Goal: Complete application form: Complete application form

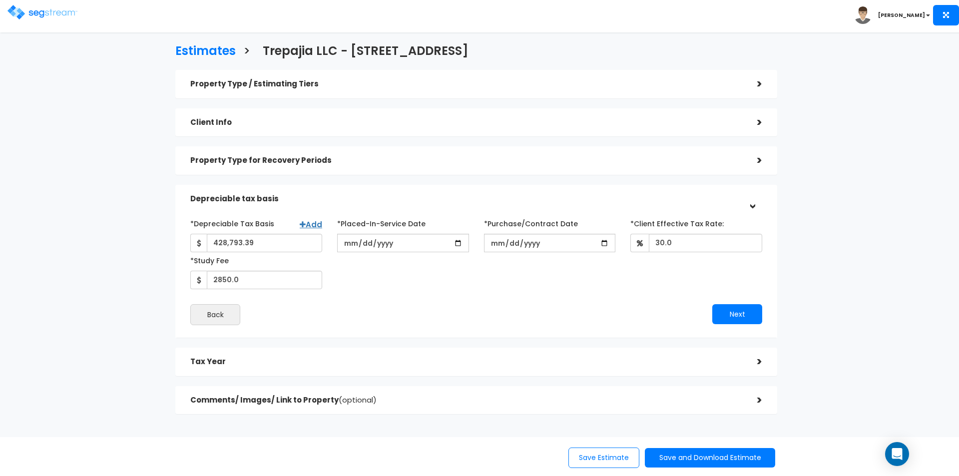
click at [760, 83] on div ">" at bounding box center [752, 83] width 20 height 15
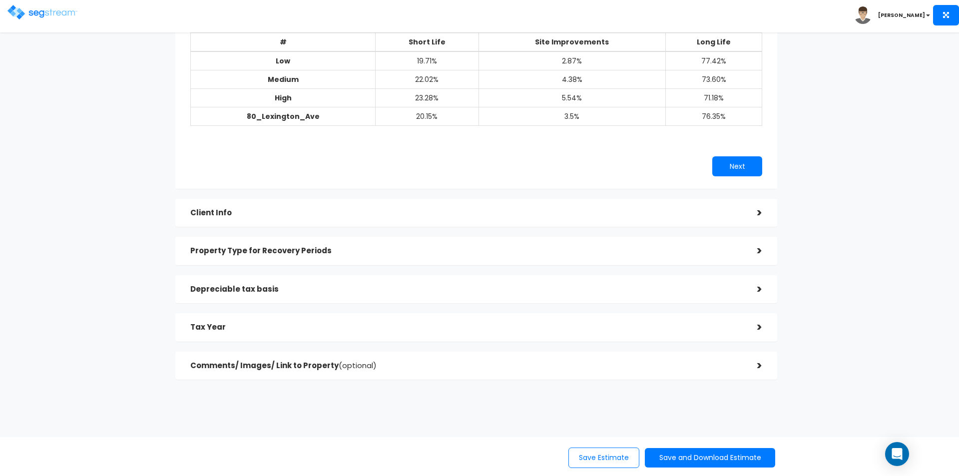
scroll to position [117, 0]
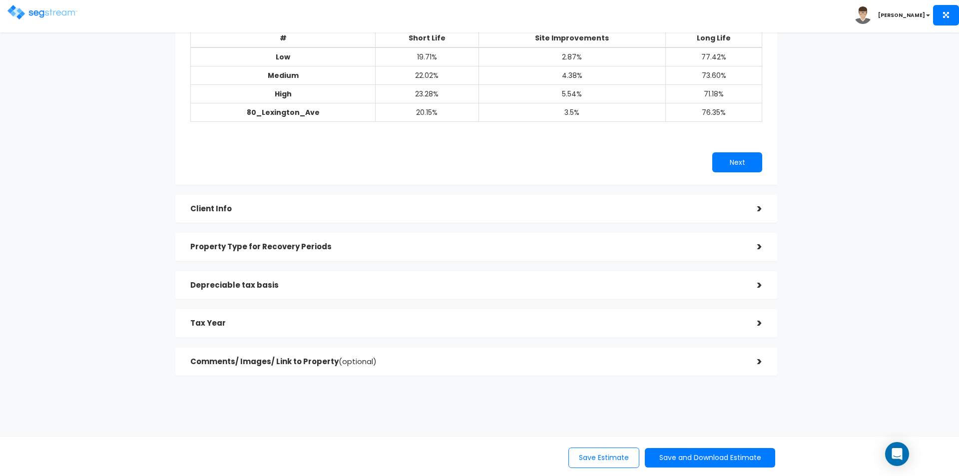
click at [761, 210] on div ">" at bounding box center [752, 208] width 20 height 15
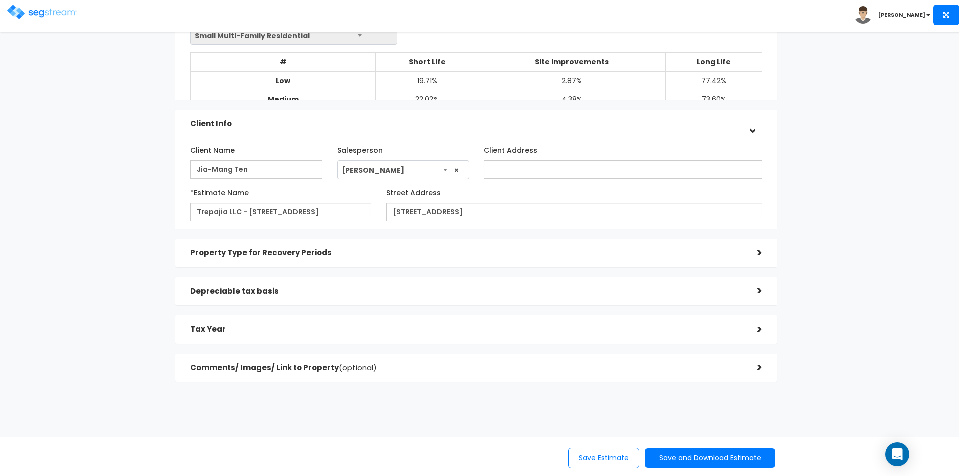
scroll to position [86, 0]
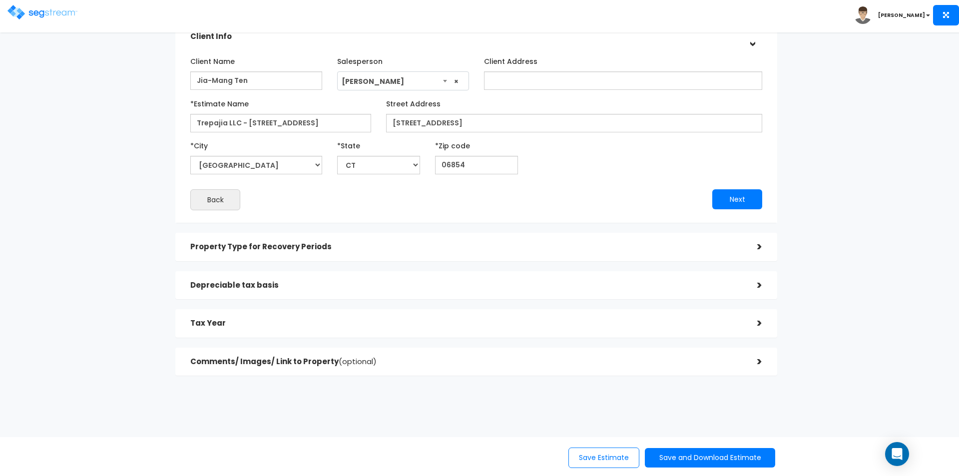
click at [760, 245] on div ">" at bounding box center [752, 246] width 20 height 15
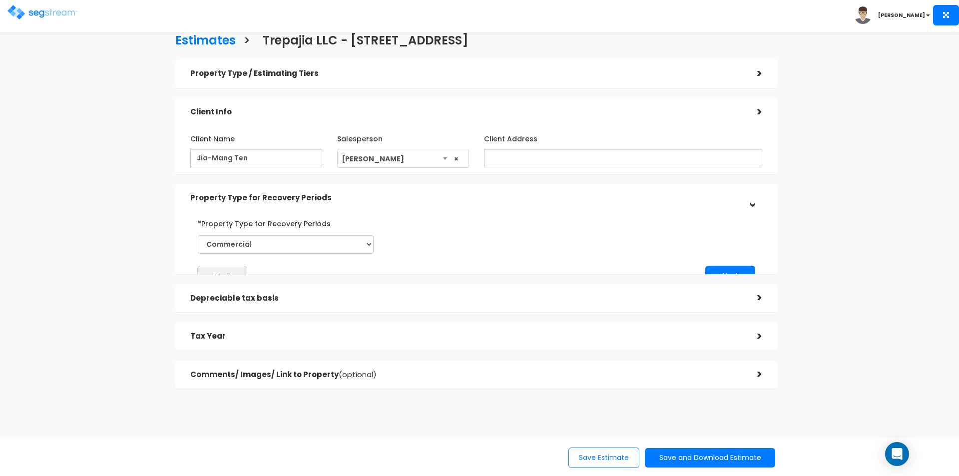
scroll to position [0, 0]
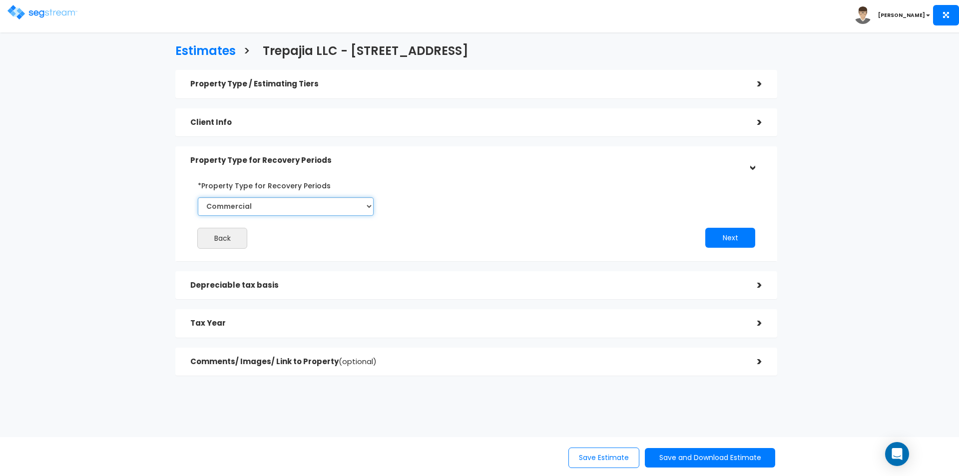
click at [370, 207] on select "Select Commercial Residential" at bounding box center [286, 206] width 176 height 18
click at [370, 205] on select "Select Commercial Residential" at bounding box center [286, 206] width 176 height 18
click at [370, 204] on select "Select Commercial Residential" at bounding box center [286, 206] width 176 height 18
click at [370, 207] on select "Select Commercial Residential" at bounding box center [286, 206] width 176 height 18
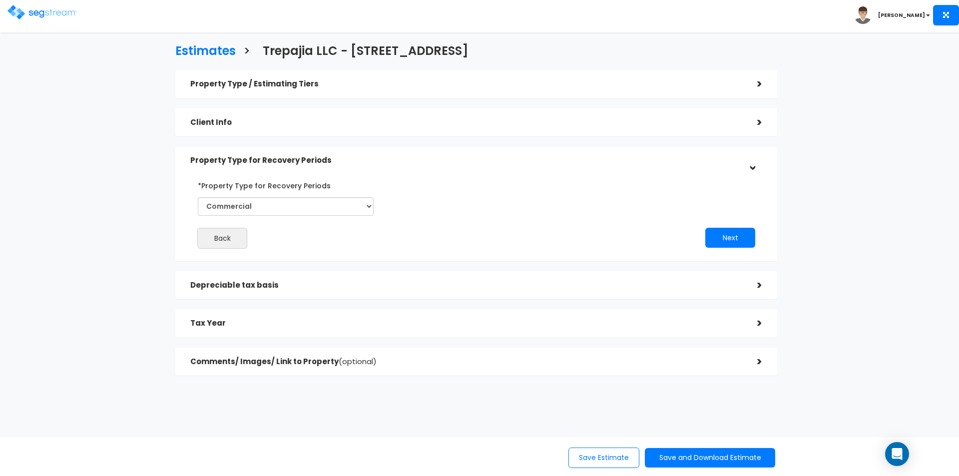
drag, startPoint x: 536, startPoint y: 192, endPoint x: 540, endPoint y: 196, distance: 5.7
click at [540, 196] on div "Back Next" at bounding box center [476, 212] width 587 height 71
click at [759, 285] on div ">" at bounding box center [752, 285] width 20 height 15
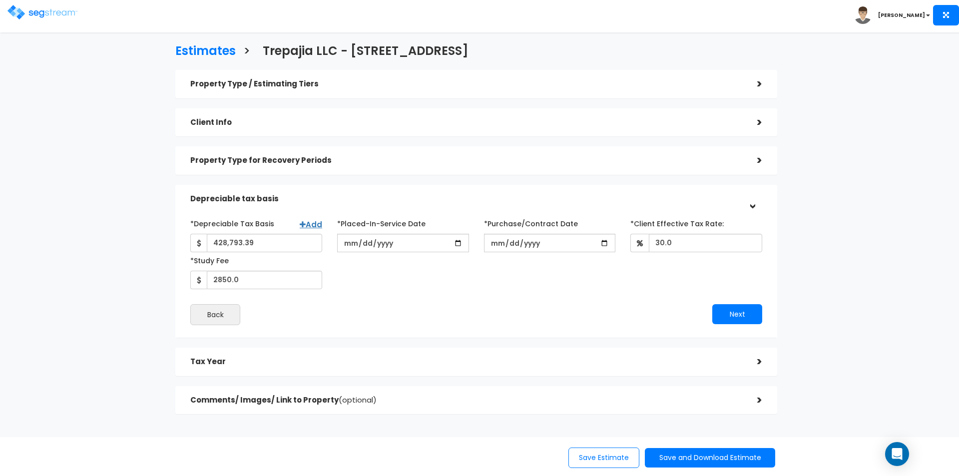
click at [759, 86] on div ">" at bounding box center [752, 83] width 20 height 15
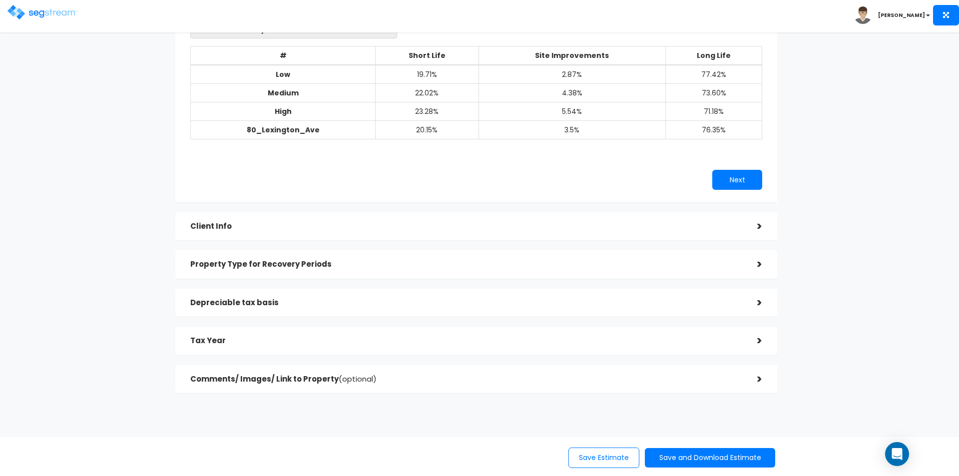
scroll to position [117, 0]
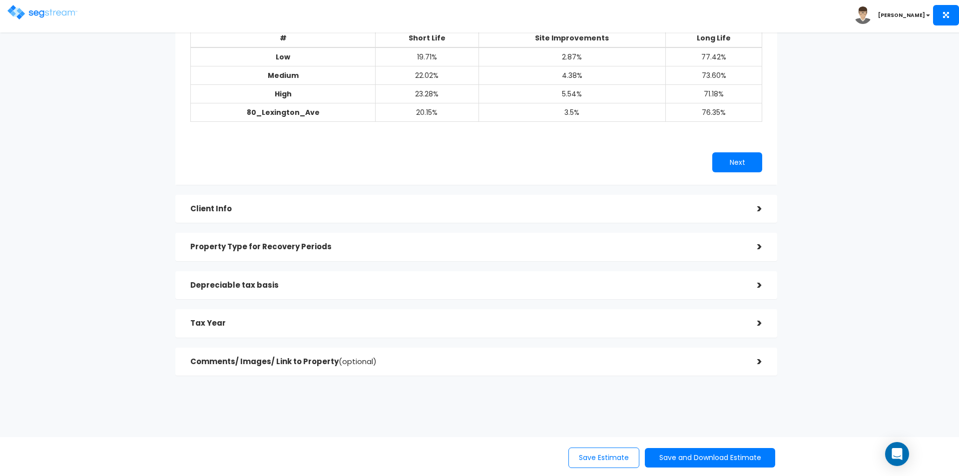
click at [755, 210] on div ">" at bounding box center [752, 208] width 20 height 15
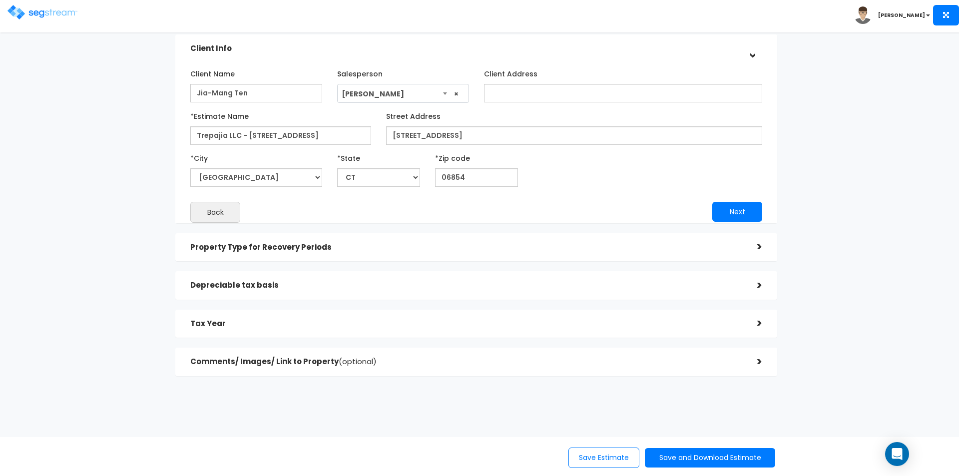
scroll to position [86, 0]
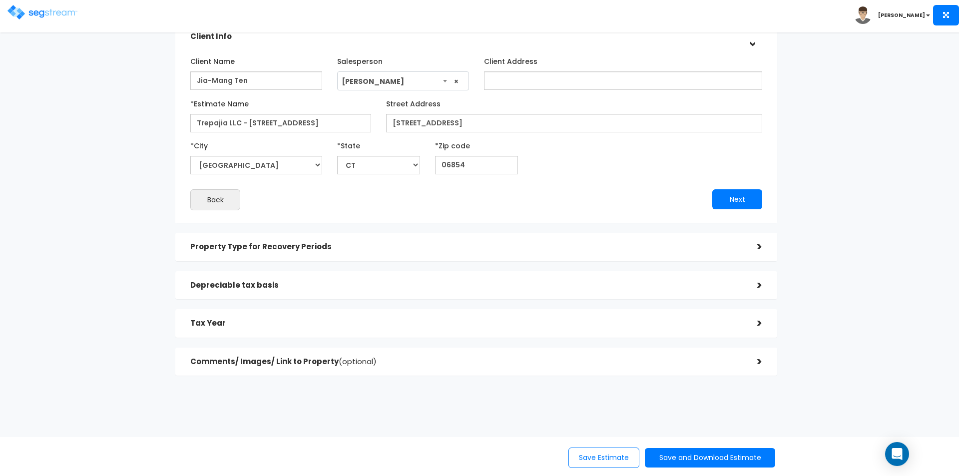
click at [757, 247] on div ">" at bounding box center [752, 246] width 20 height 15
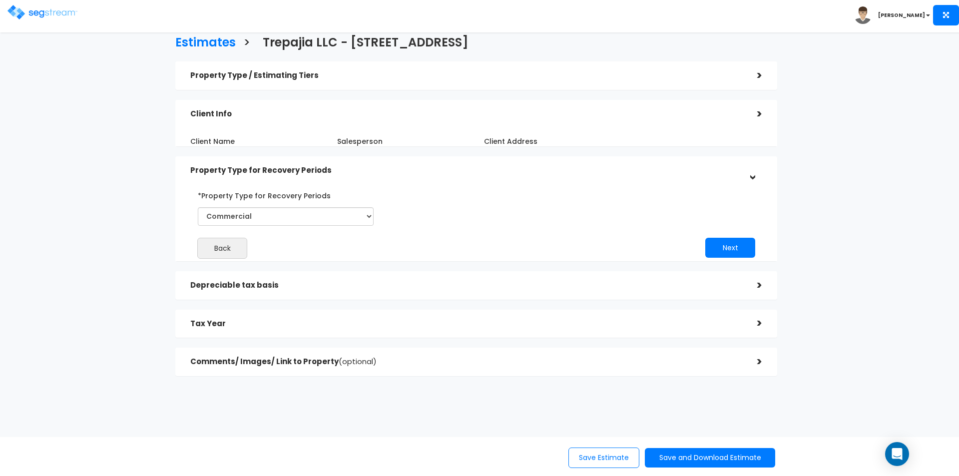
scroll to position [0, 0]
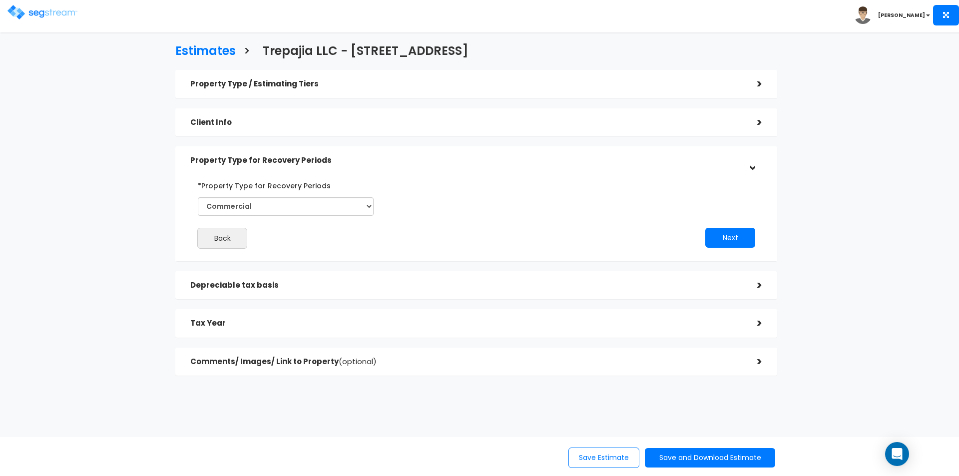
click at [758, 284] on div ">" at bounding box center [752, 285] width 20 height 15
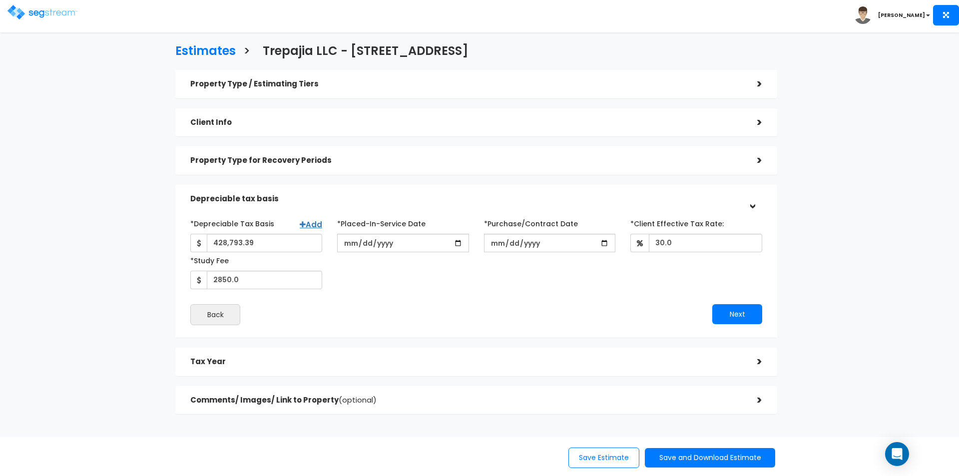
click at [764, 364] on div "Tax Year >" at bounding box center [476, 362] width 602 height 28
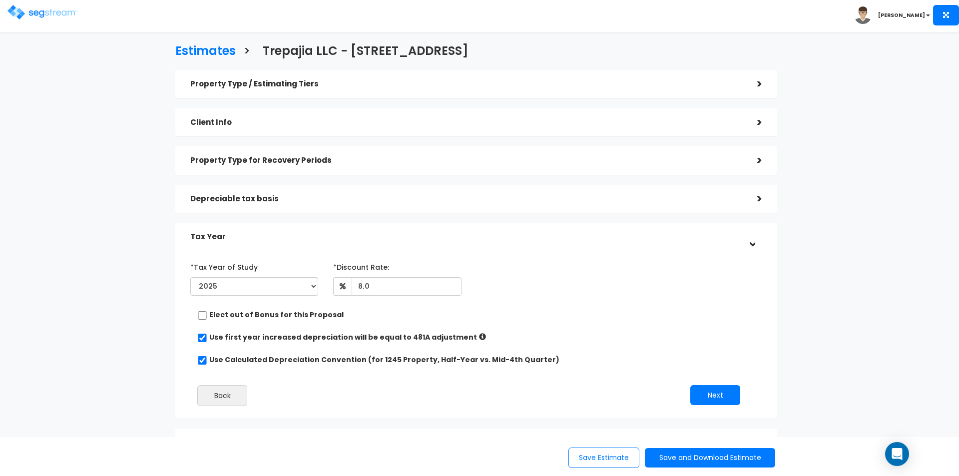
click at [761, 83] on div ">" at bounding box center [752, 83] width 20 height 15
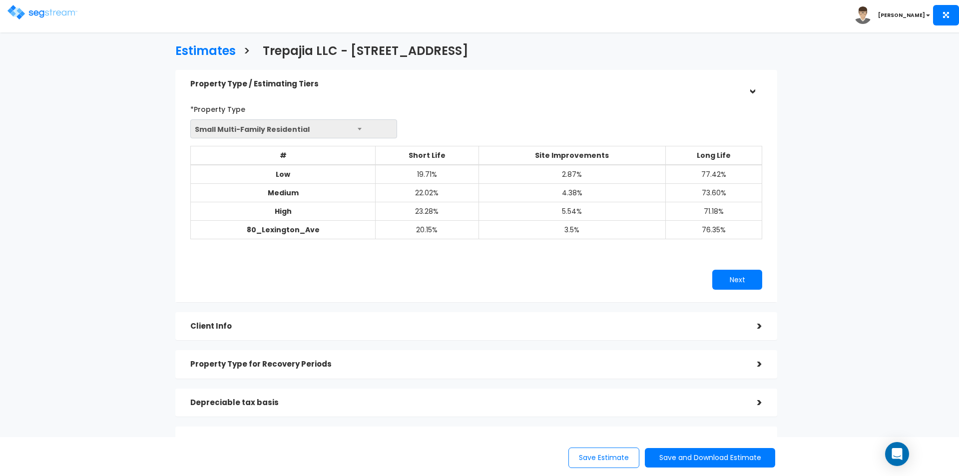
click at [359, 129] on b at bounding box center [360, 129] width 4 height 2
click at [340, 130] on span "Small Multi-Family Residential" at bounding box center [294, 129] width 206 height 19
click at [391, 256] on div "# Short Life Site Improvements Long Life Export Low 19.71% 2.87% 77.42% Medium …" at bounding box center [476, 197] width 572 height 119
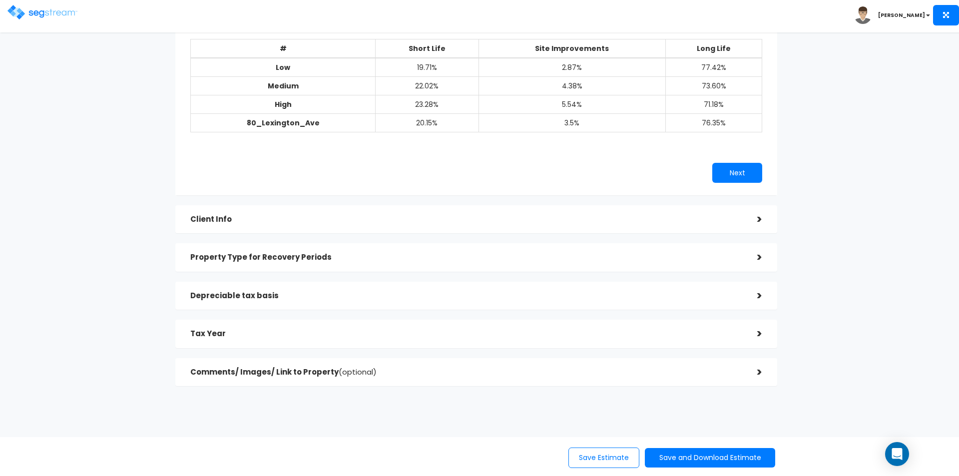
scroll to position [117, 0]
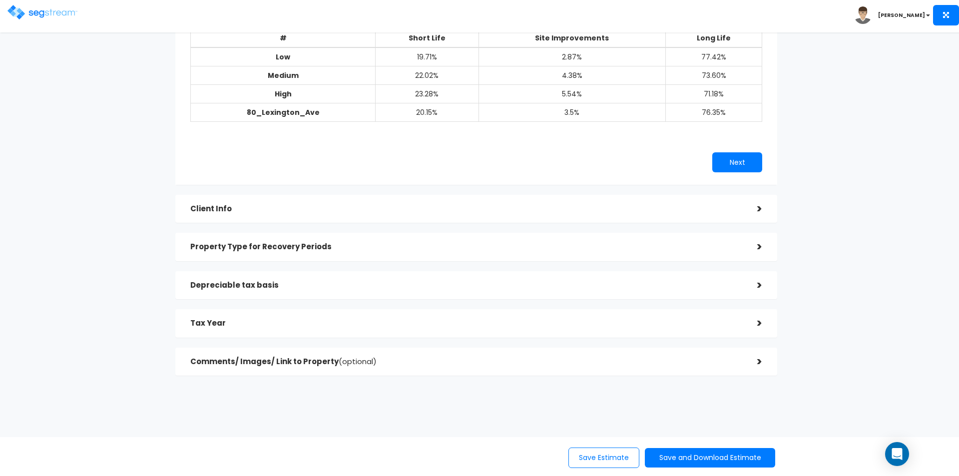
click at [756, 248] on div ">" at bounding box center [752, 246] width 20 height 15
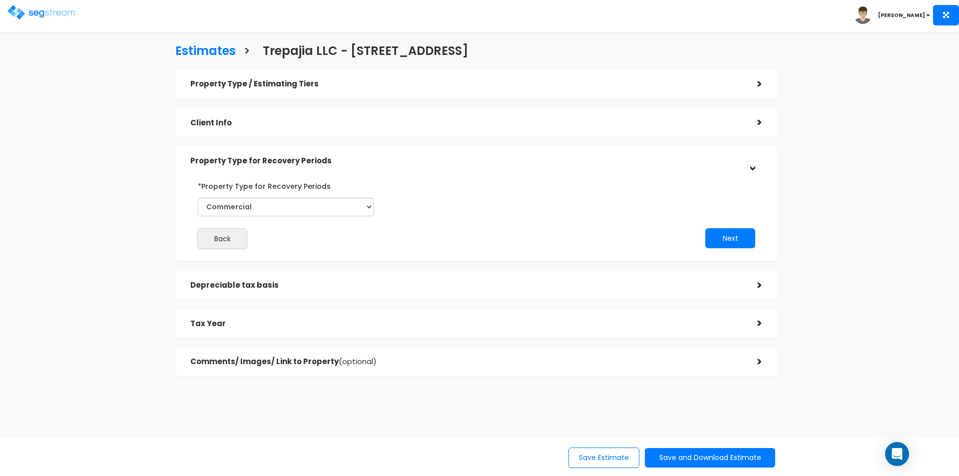
scroll to position [0, 0]
click at [366, 208] on select "Select Commercial Residential" at bounding box center [286, 206] width 176 height 18
select select "Residential"
click at [198, 197] on select "Select Commercial Residential" at bounding box center [286, 206] width 176 height 18
click at [716, 237] on button "Next" at bounding box center [730, 238] width 50 height 20
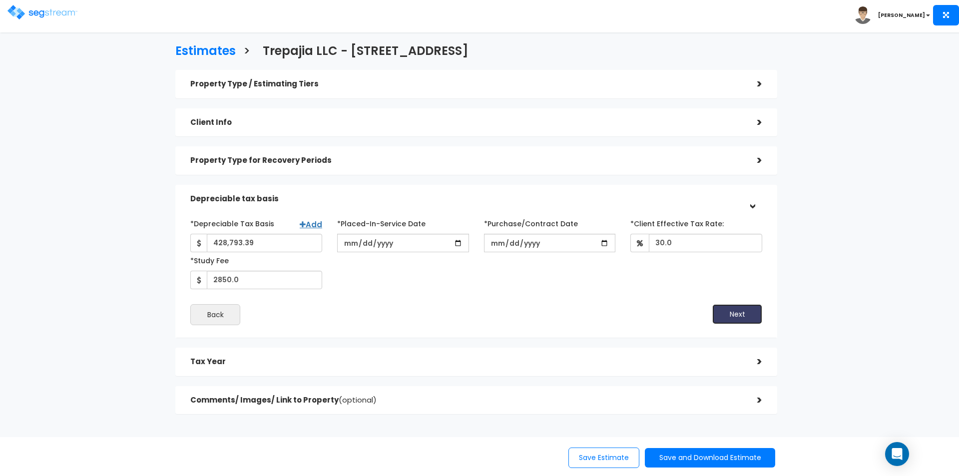
click at [749, 321] on button "Next" at bounding box center [737, 314] width 50 height 20
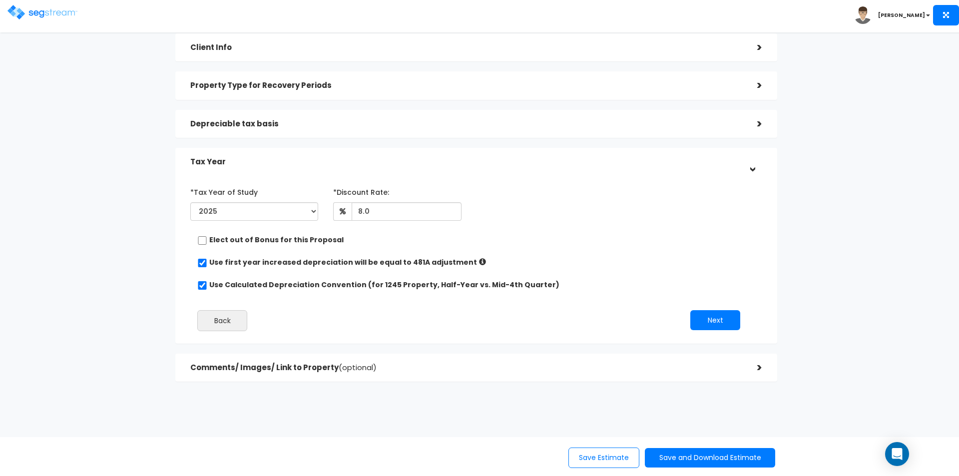
scroll to position [81, 0]
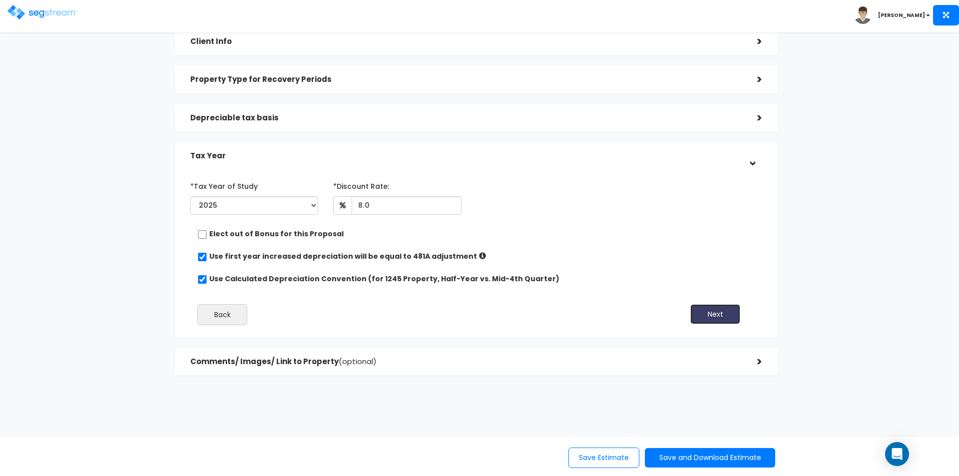
click at [705, 316] on button "Next" at bounding box center [715, 314] width 50 height 20
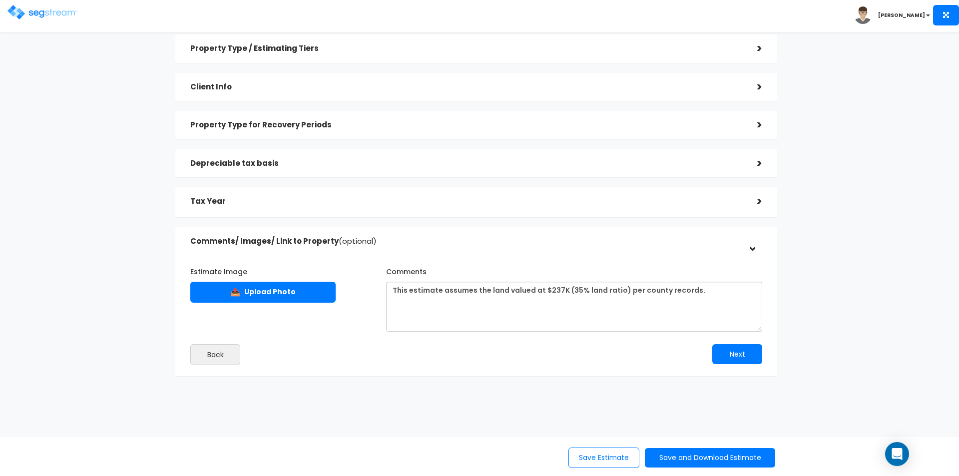
scroll to position [35, 0]
click at [739, 357] on button "Next" at bounding box center [737, 352] width 50 height 20
click at [943, 16] on icon at bounding box center [946, 14] width 6 height 7
click at [952, 15] on button at bounding box center [945, 15] width 25 height 20
click at [913, 15] on b "[PERSON_NAME]" at bounding box center [901, 14] width 47 height 7
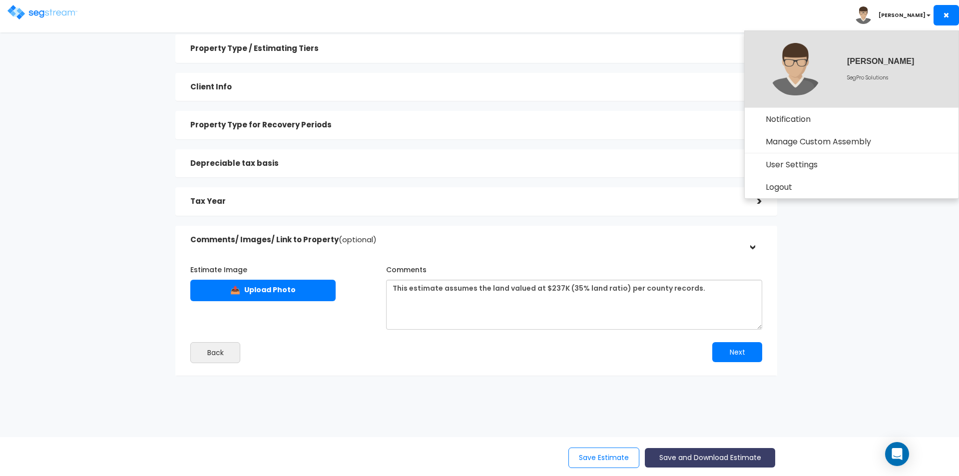
click at [699, 462] on button "Save and Download Estimate" at bounding box center [710, 457] width 130 height 19
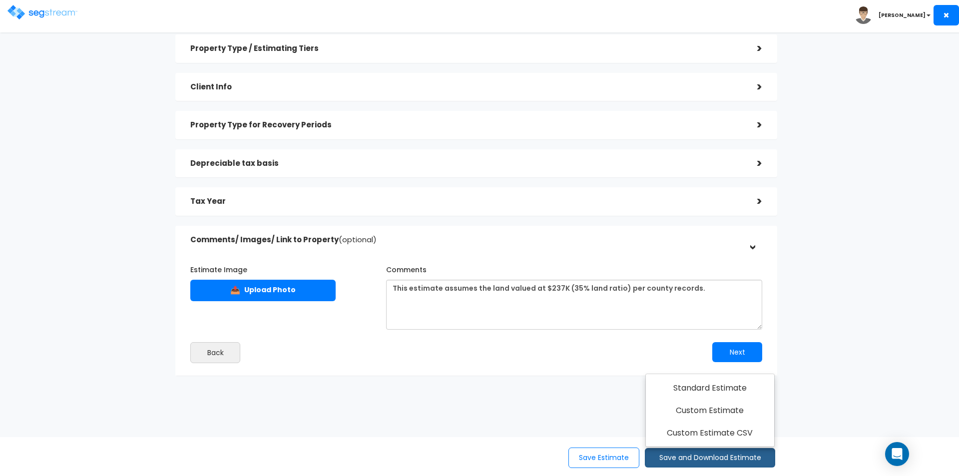
click at [828, 378] on div "Estimates > Trepajia LLC - [STREET_ADDRESS] Property Type / Estimating Tiers > …" at bounding box center [476, 195] width 787 height 562
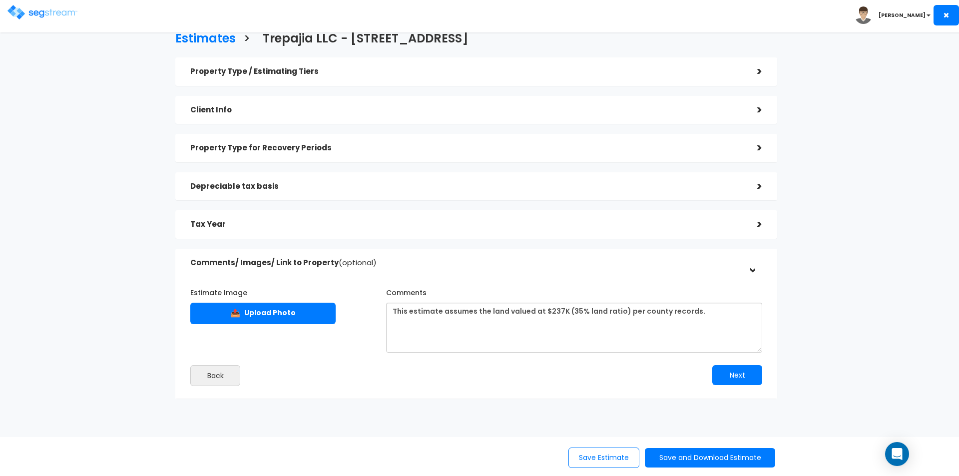
scroll to position [0, 0]
